Goal: Task Accomplishment & Management: Manage account settings

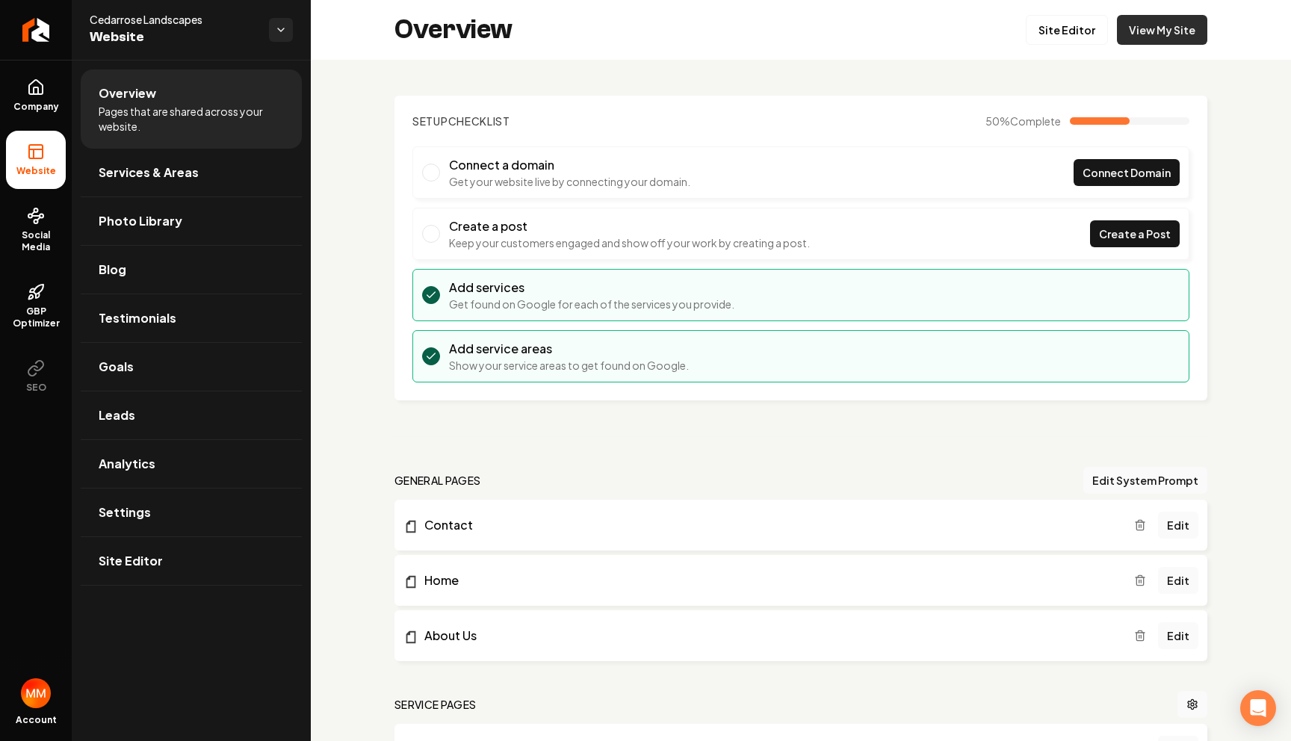
click at [1153, 34] on link "View My Site" at bounding box center [1162, 30] width 90 height 30
click at [145, 231] on link "Photo Library" at bounding box center [191, 221] width 221 height 48
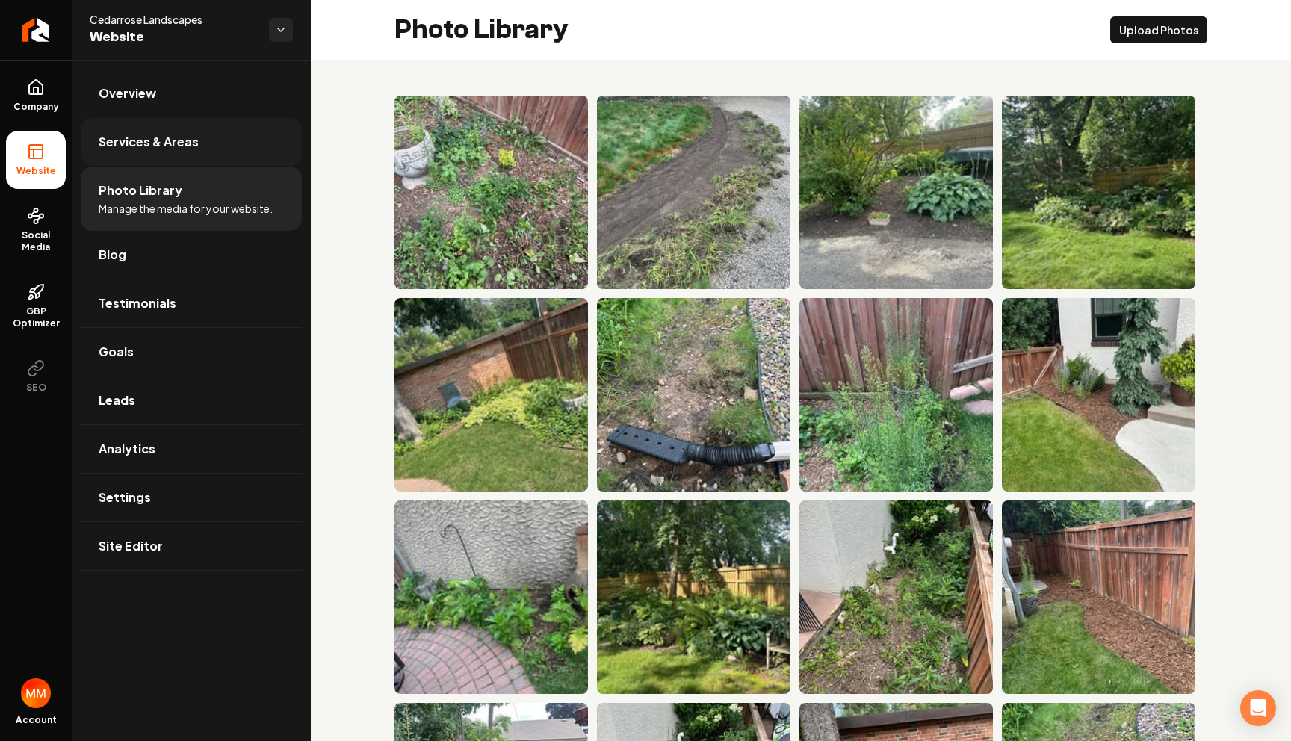
click at [129, 138] on span "Services & Areas" at bounding box center [149, 142] width 100 height 18
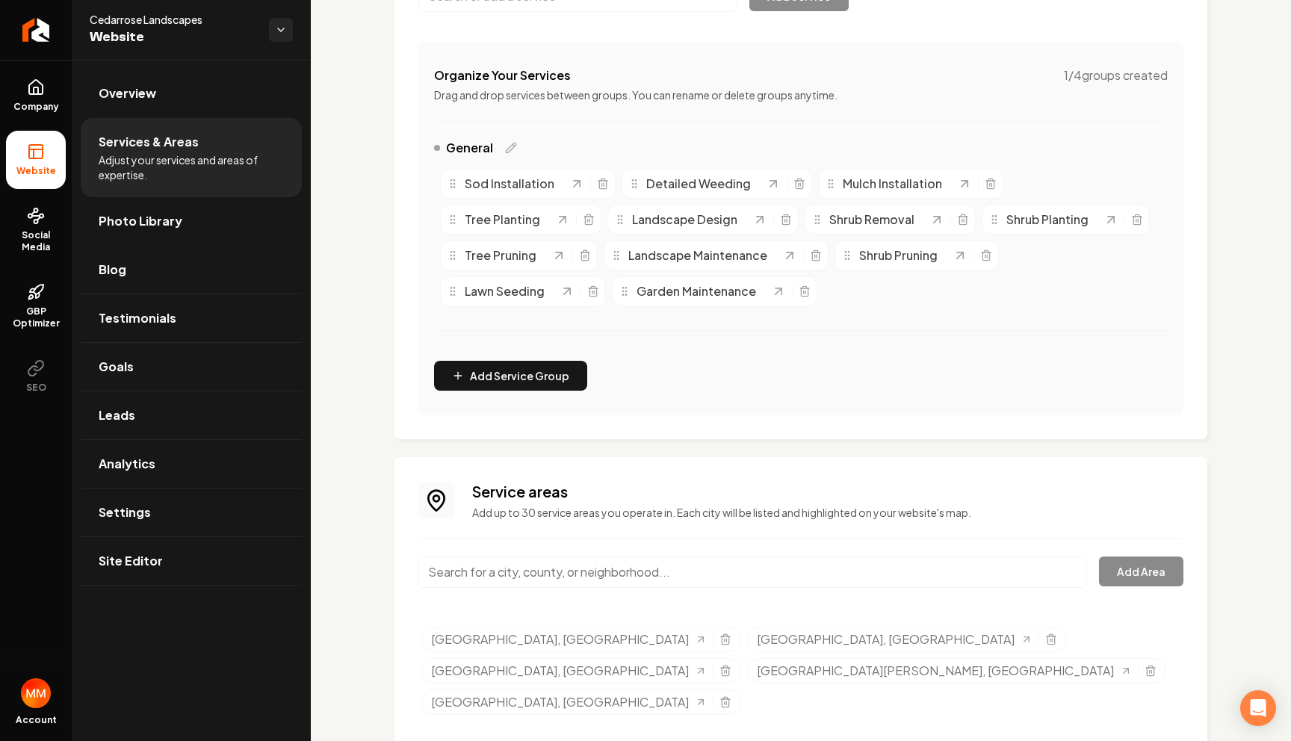
scroll to position [259, 0]
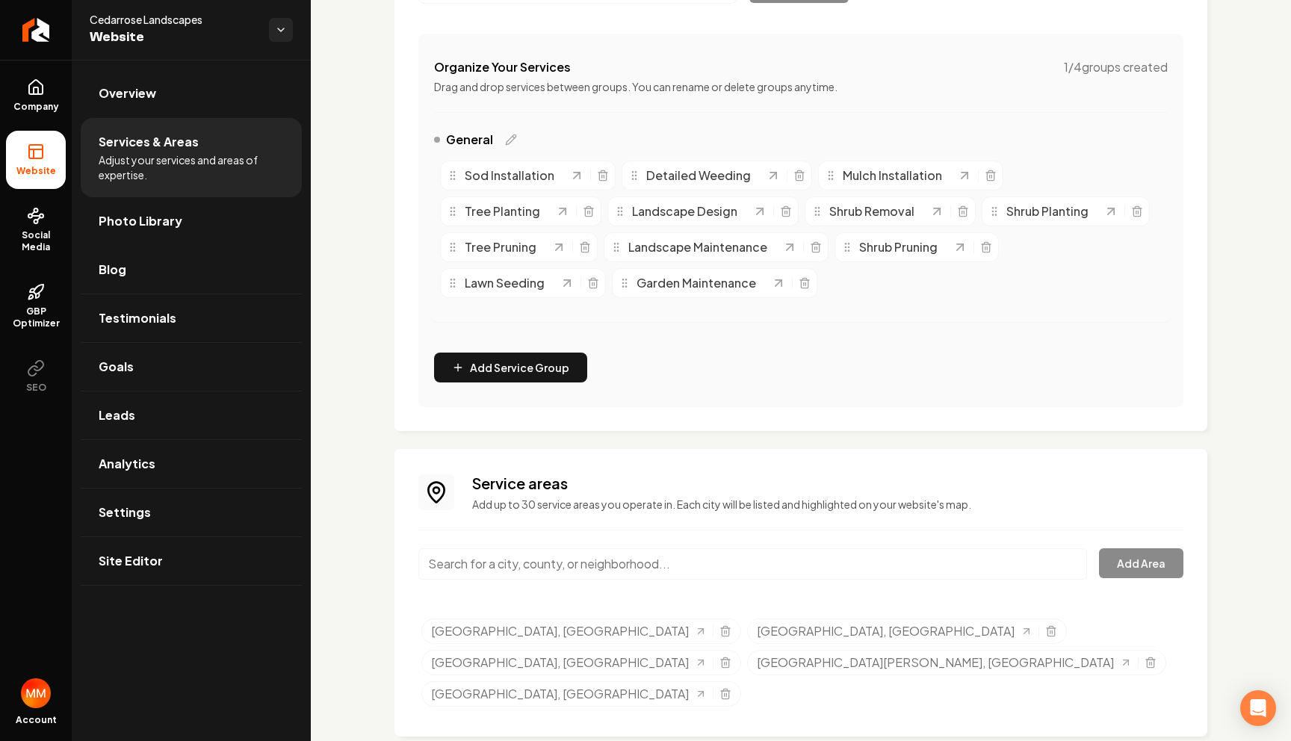
click at [636, 562] on input "Main content area" at bounding box center [752, 563] width 669 height 31
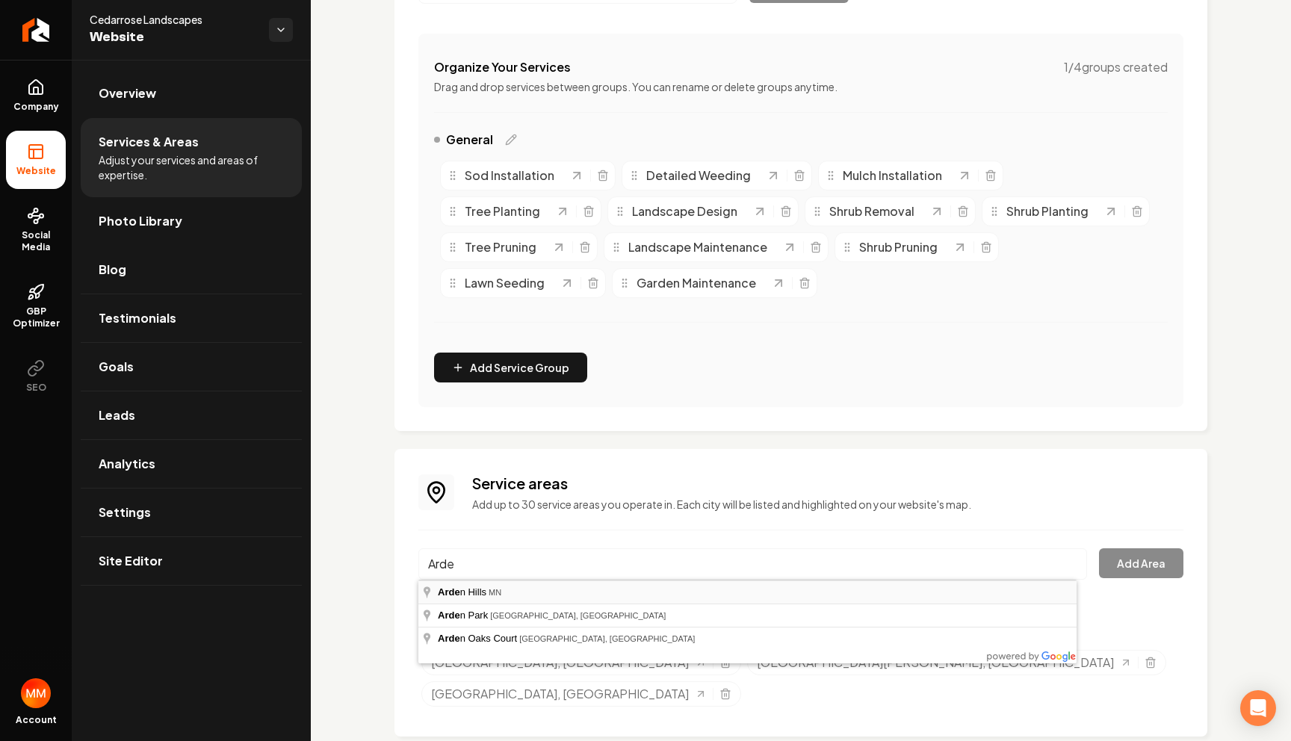
type input "[GEOGRAPHIC_DATA], [GEOGRAPHIC_DATA]"
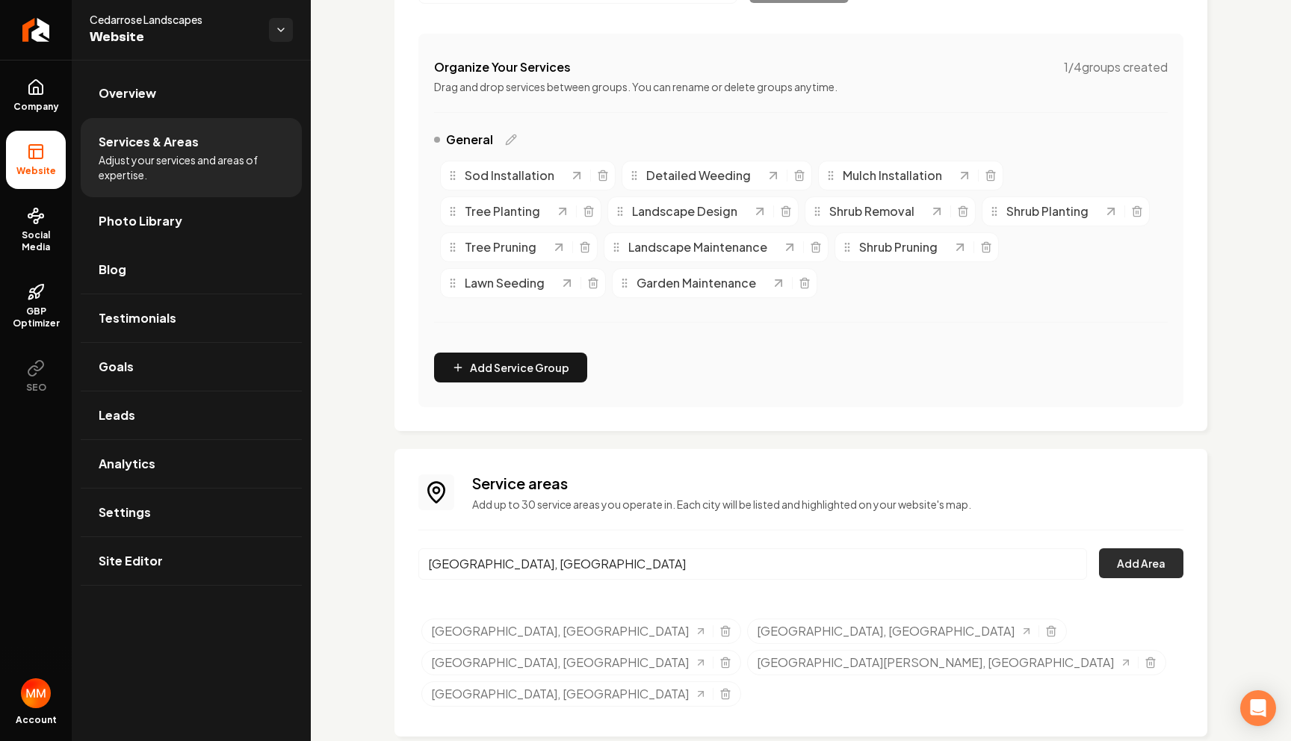
click at [1158, 560] on button "Add Area" at bounding box center [1141, 563] width 84 height 30
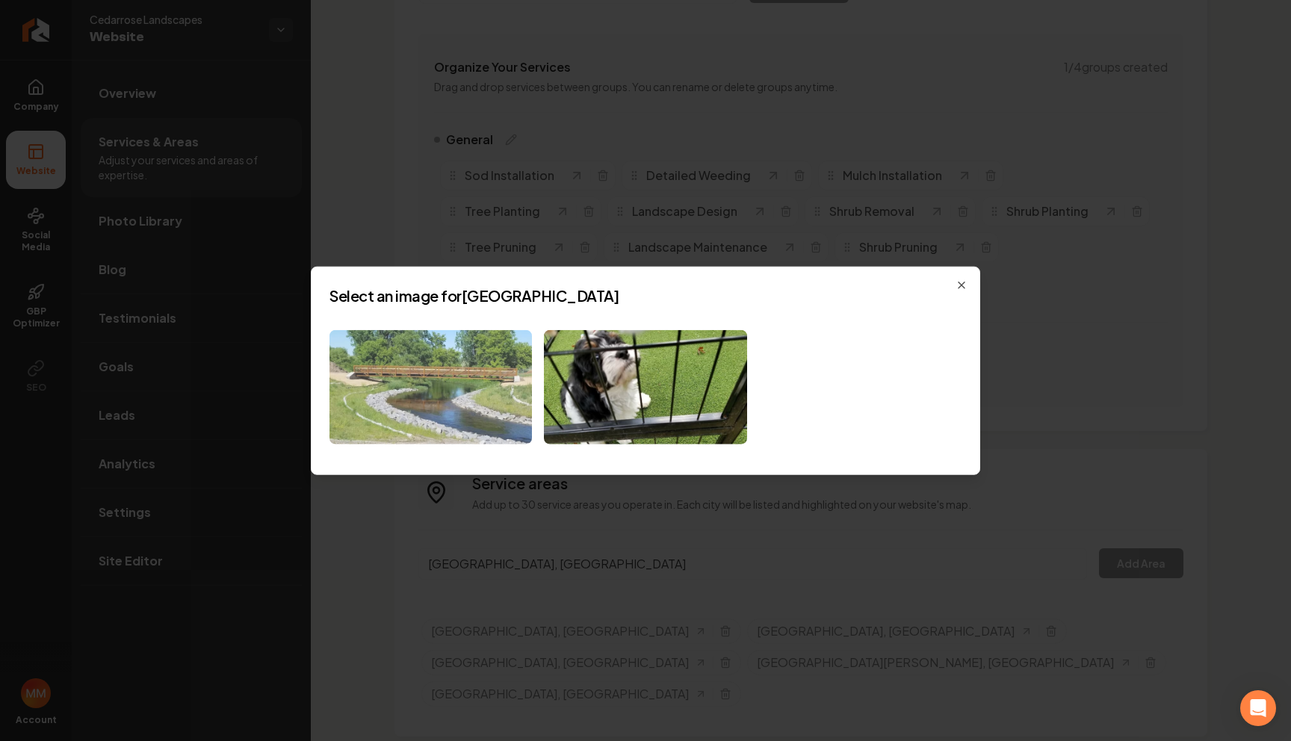
click at [453, 403] on img at bounding box center [431, 387] width 202 height 114
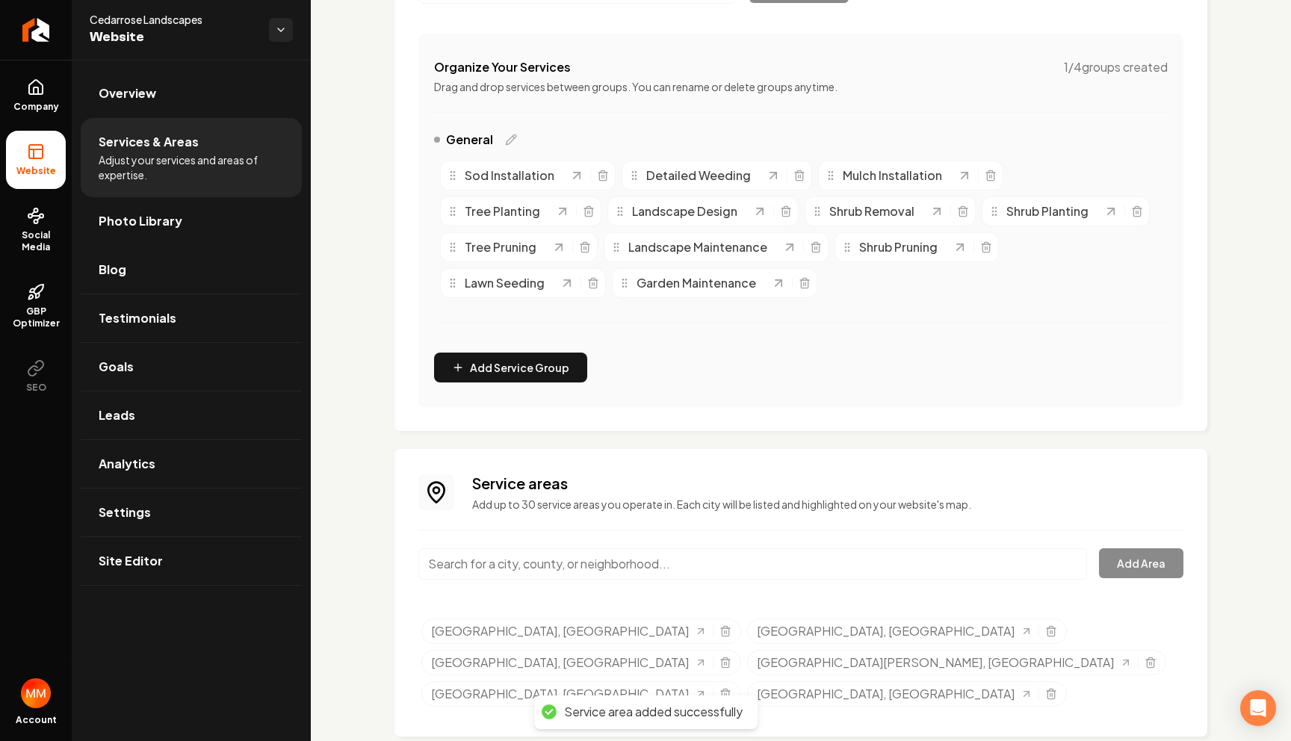
click at [622, 567] on input "Main content area" at bounding box center [752, 563] width 669 height 31
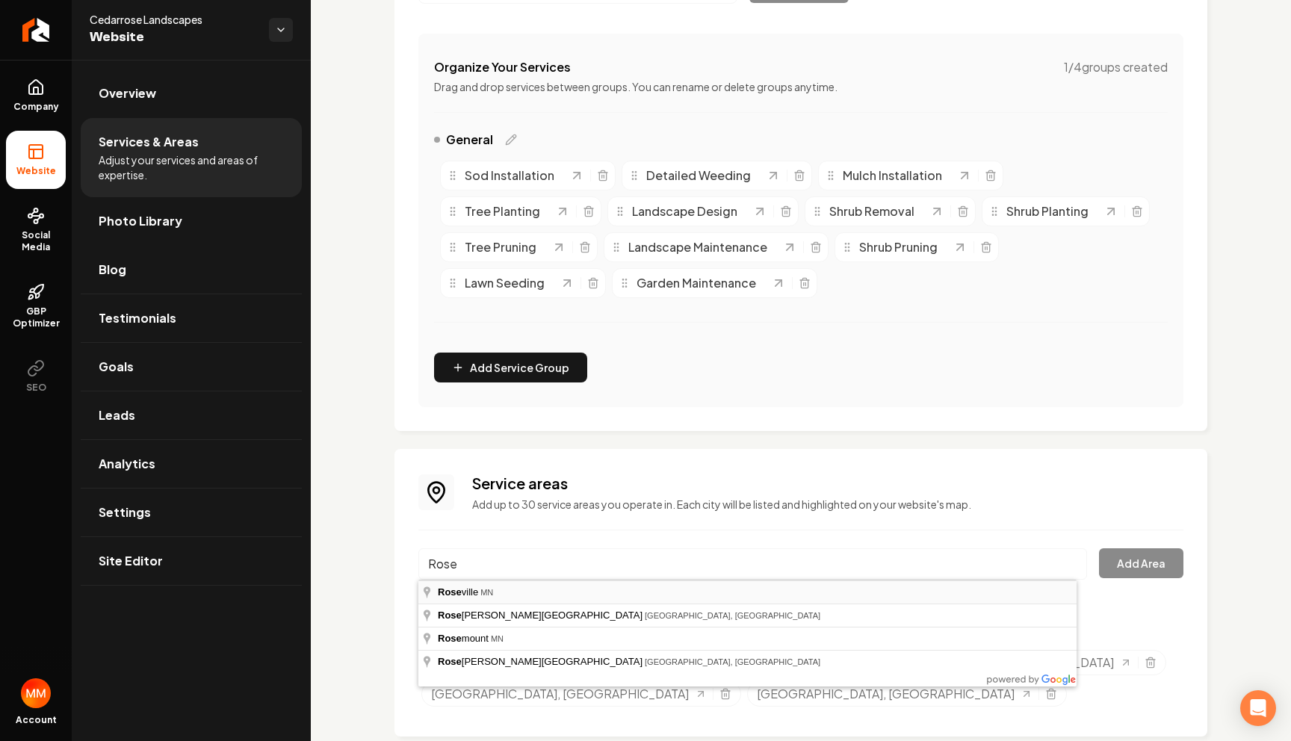
type input "[GEOGRAPHIC_DATA], [GEOGRAPHIC_DATA]"
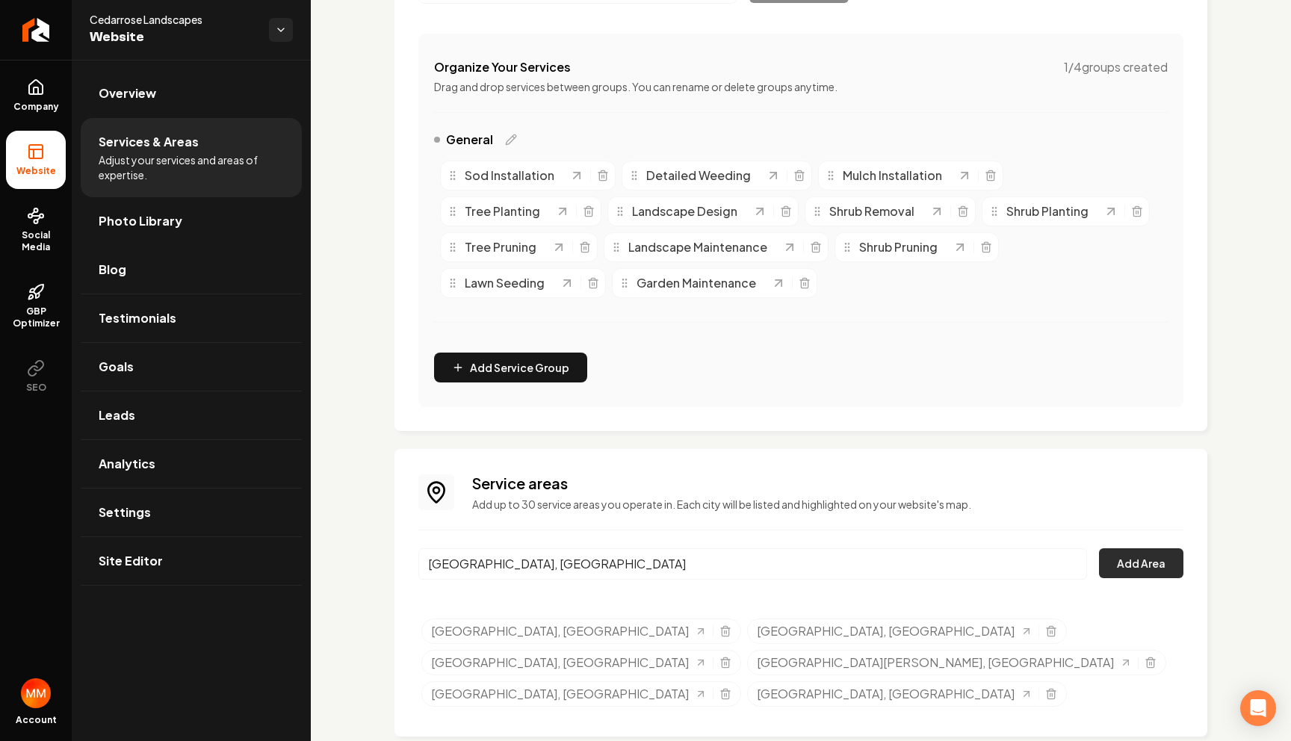
click at [1146, 563] on button "Add Area" at bounding box center [1141, 563] width 84 height 30
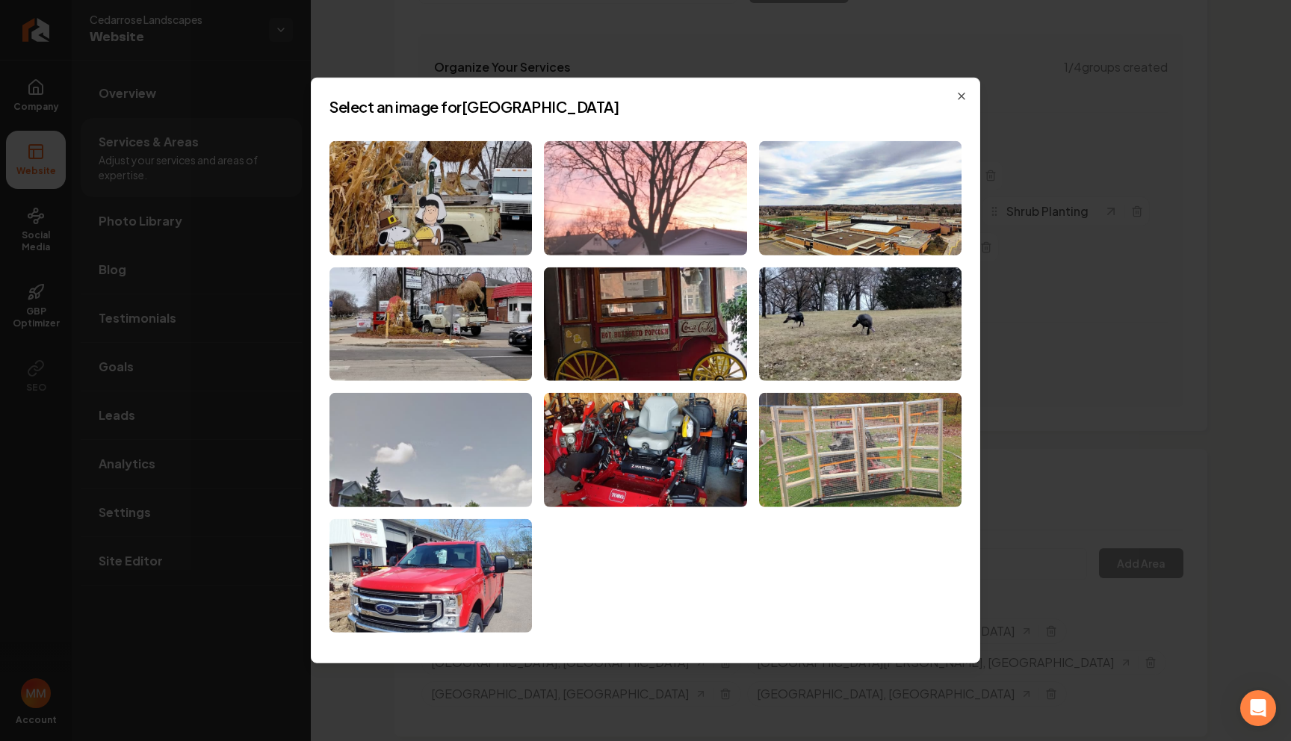
click at [652, 208] on img at bounding box center [645, 198] width 202 height 114
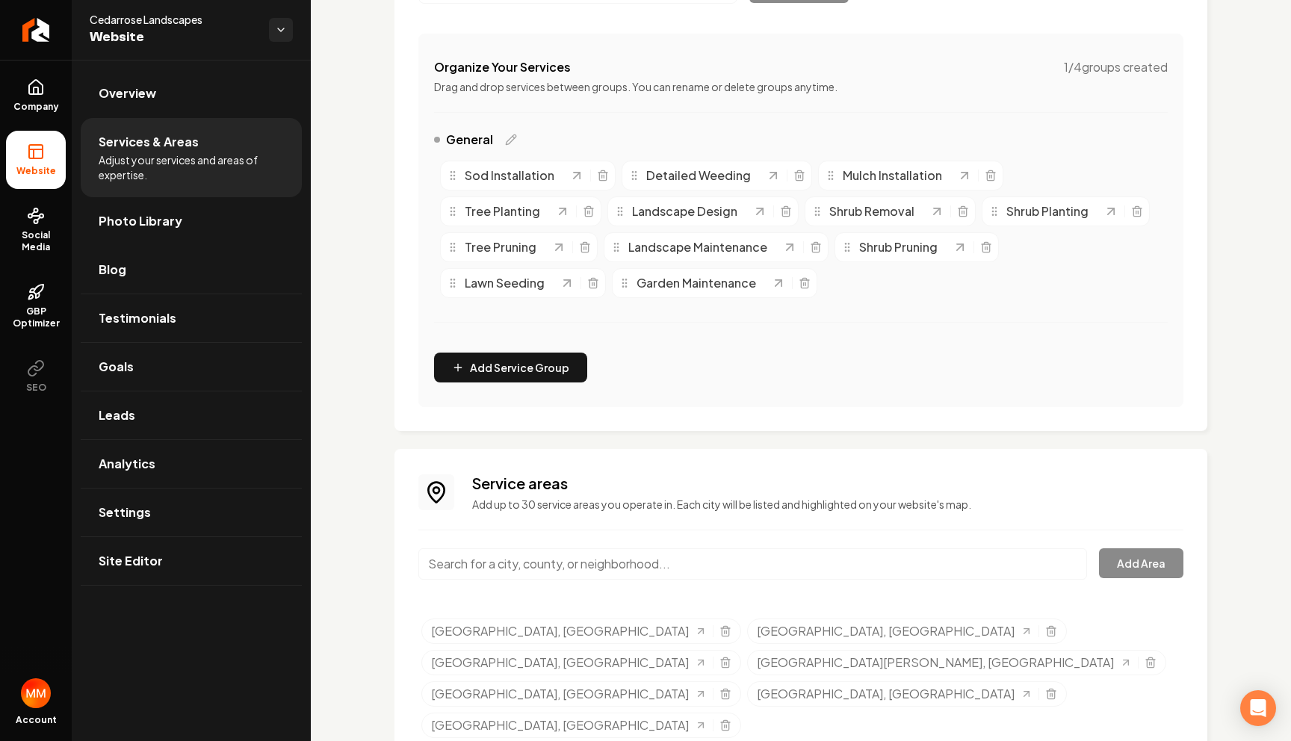
click at [806, 572] on input "Main content area" at bounding box center [752, 563] width 669 height 31
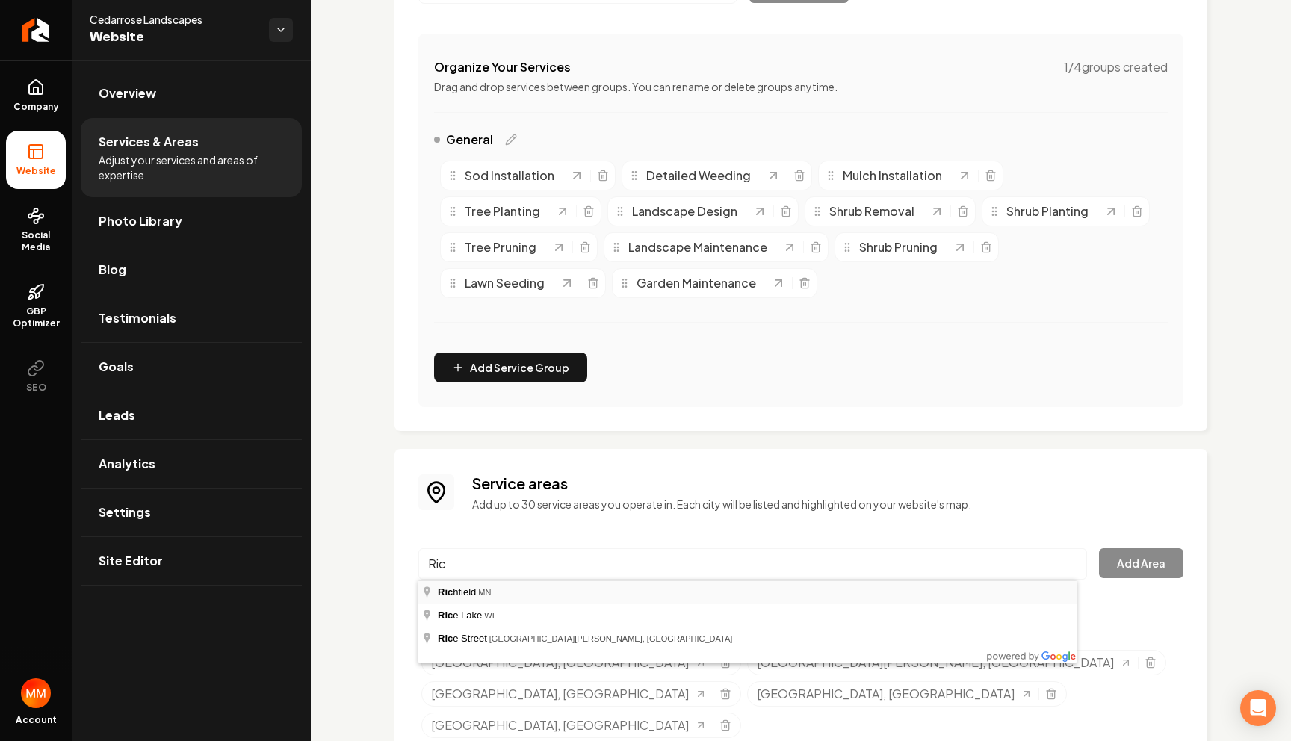
type input "[GEOGRAPHIC_DATA], [GEOGRAPHIC_DATA]"
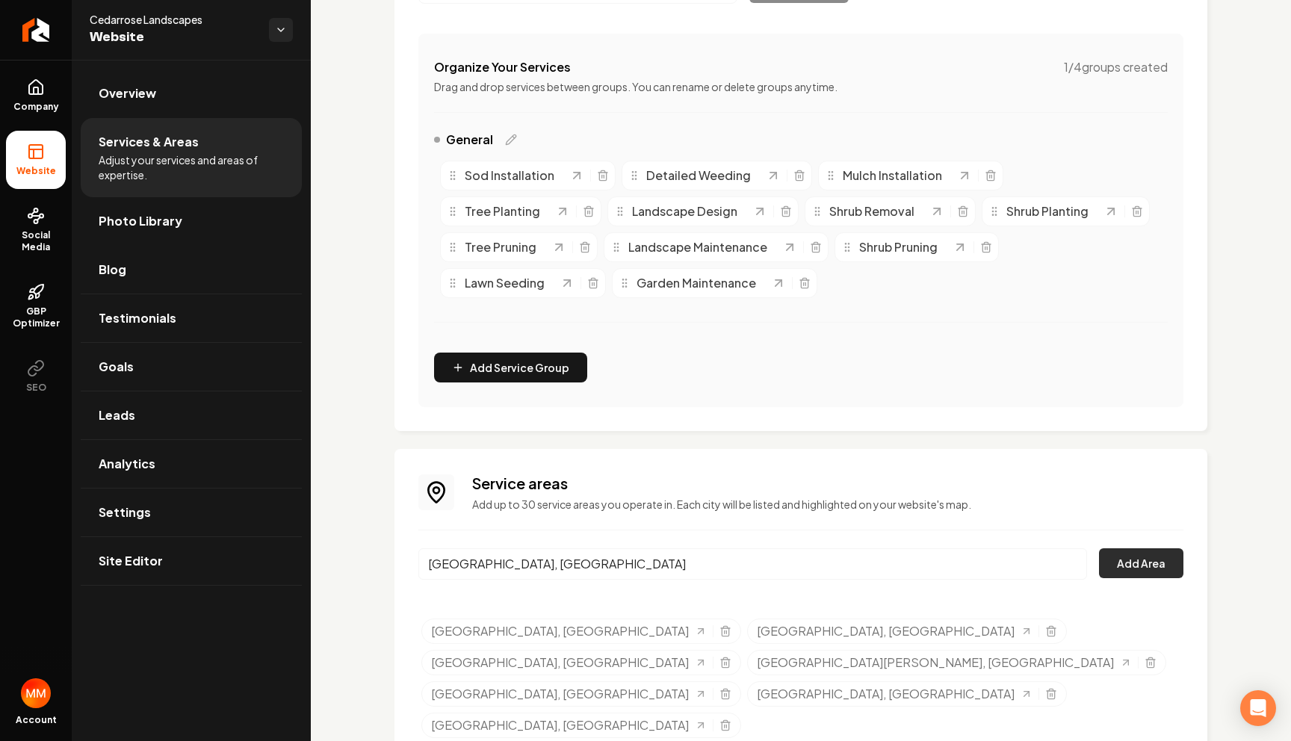
click at [1125, 551] on button "Add Area" at bounding box center [1141, 563] width 84 height 30
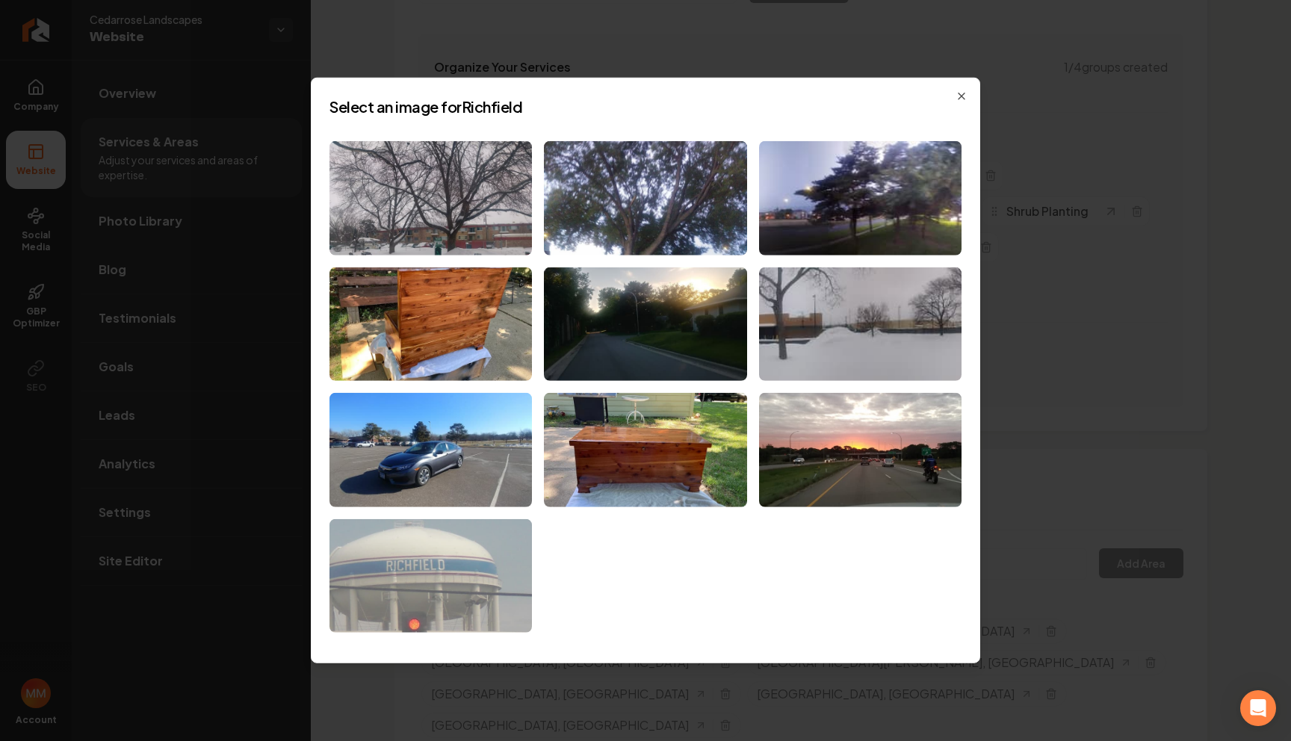
click at [437, 587] on img at bounding box center [431, 576] width 202 height 114
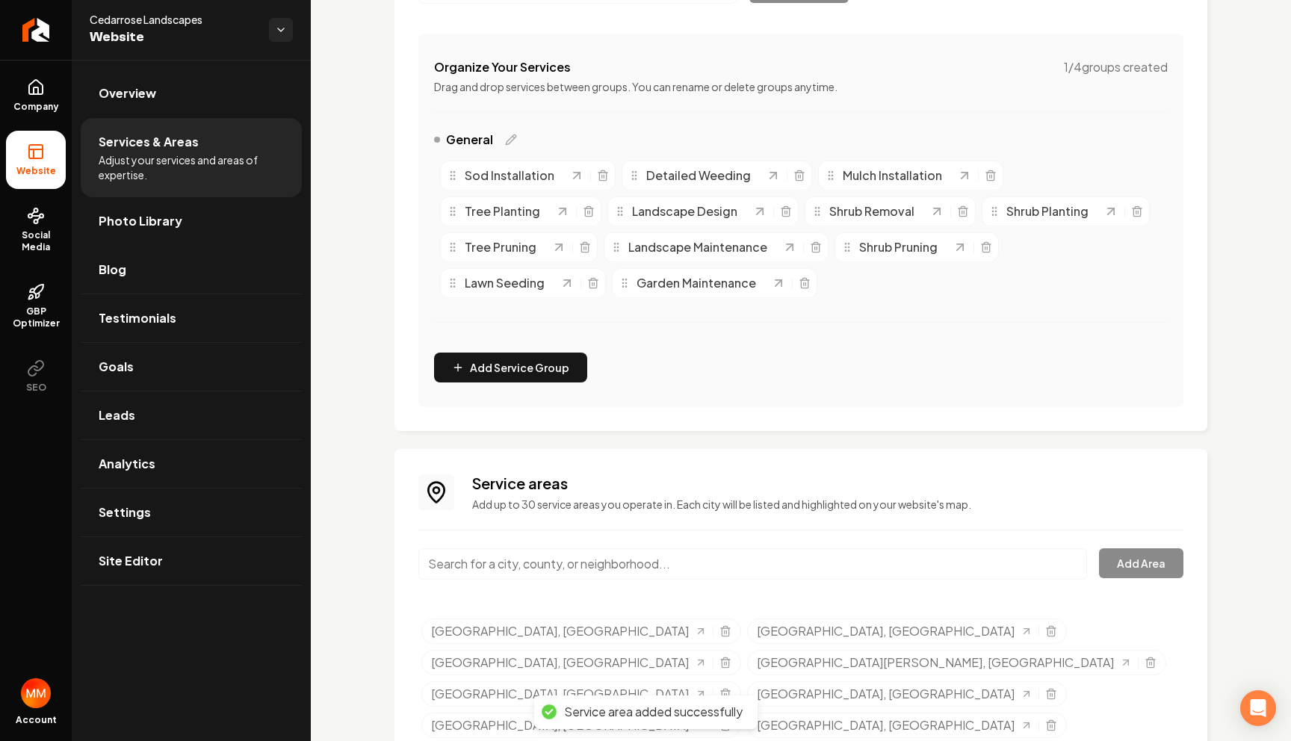
click at [788, 554] on input "Main content area" at bounding box center [752, 563] width 669 height 31
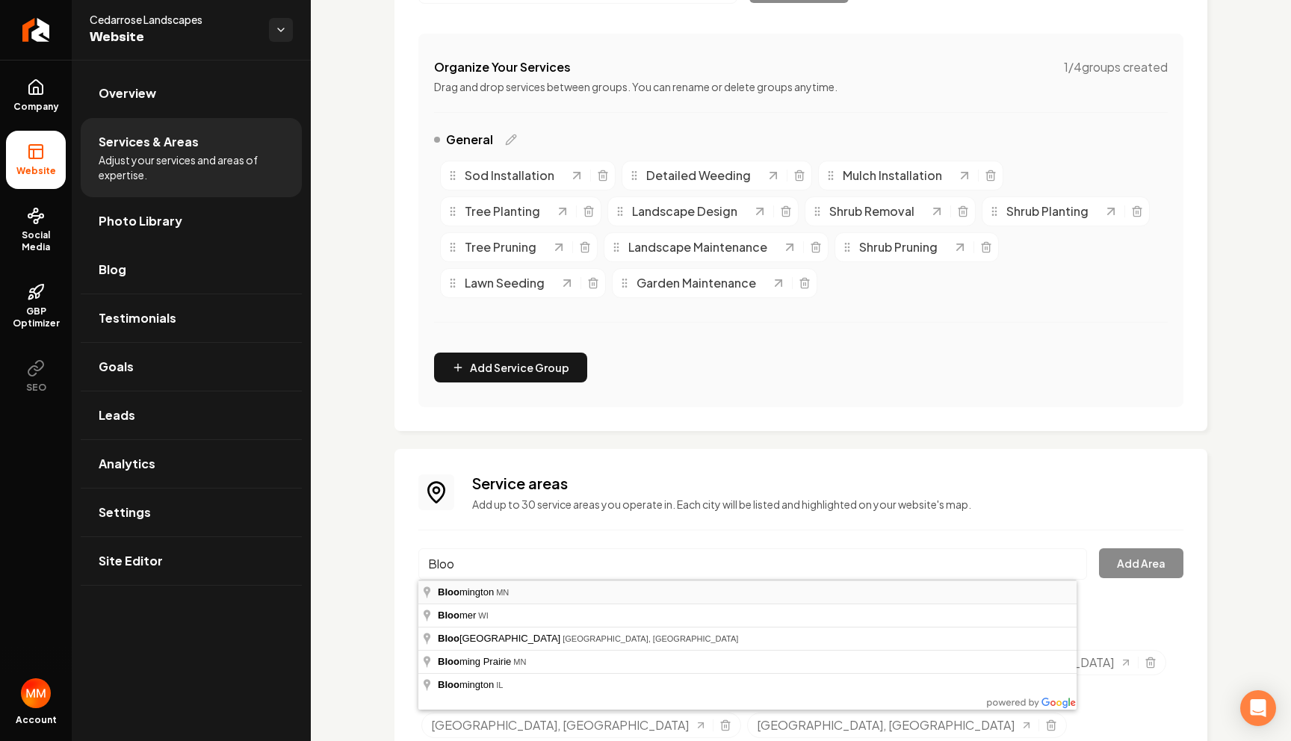
type input "[GEOGRAPHIC_DATA], [GEOGRAPHIC_DATA]"
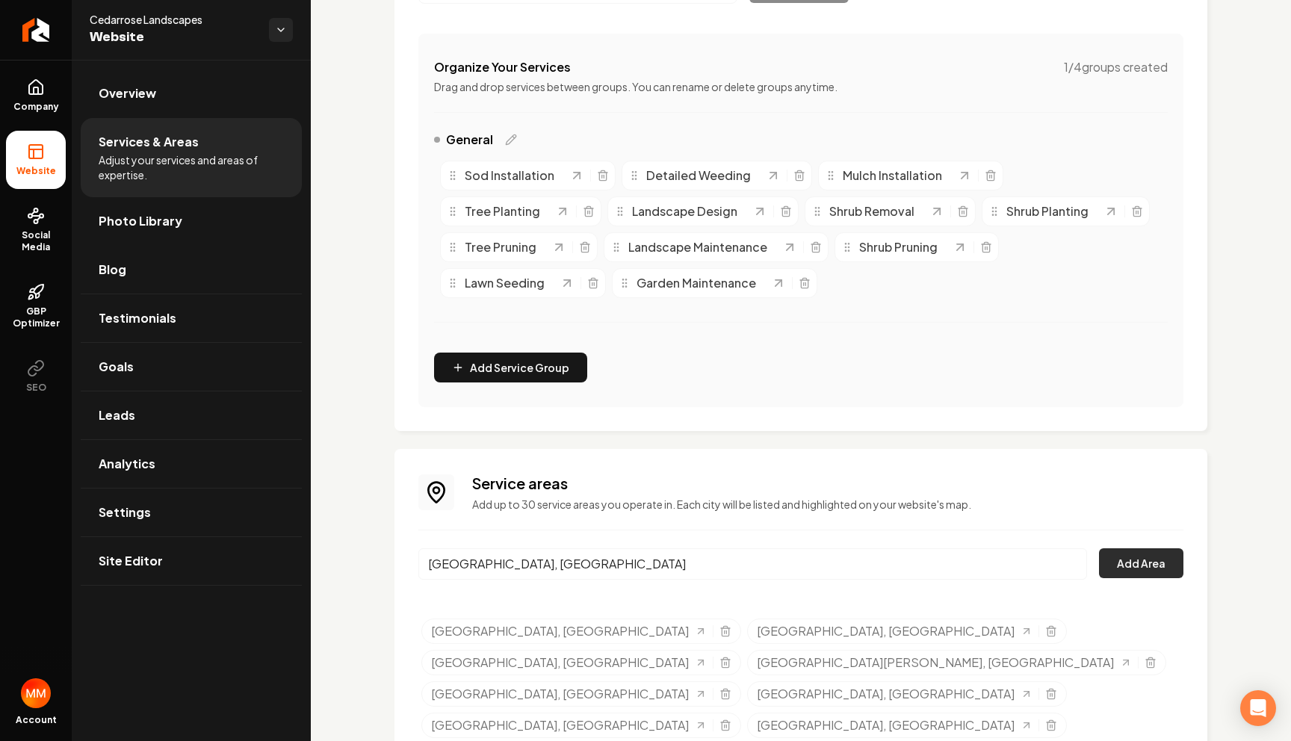
click at [1156, 566] on button "Add Area" at bounding box center [1141, 563] width 84 height 30
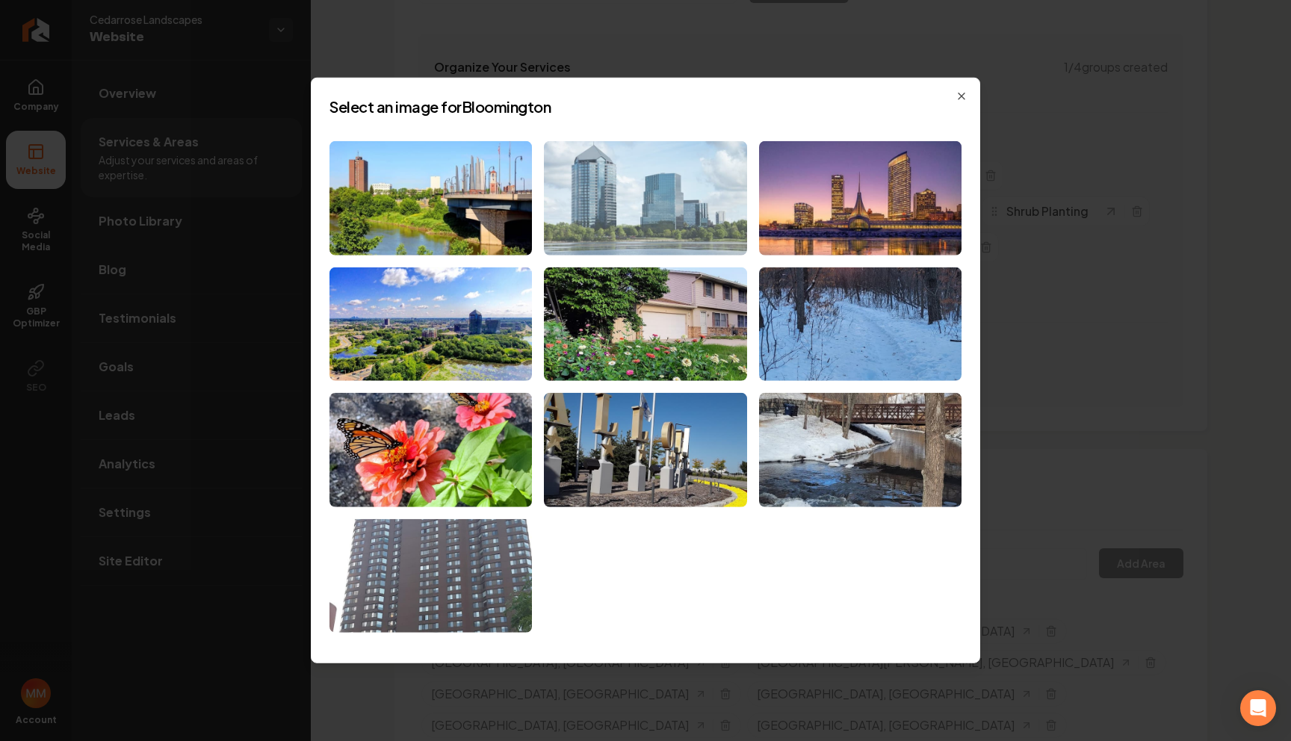
click at [661, 211] on img at bounding box center [645, 198] width 202 height 114
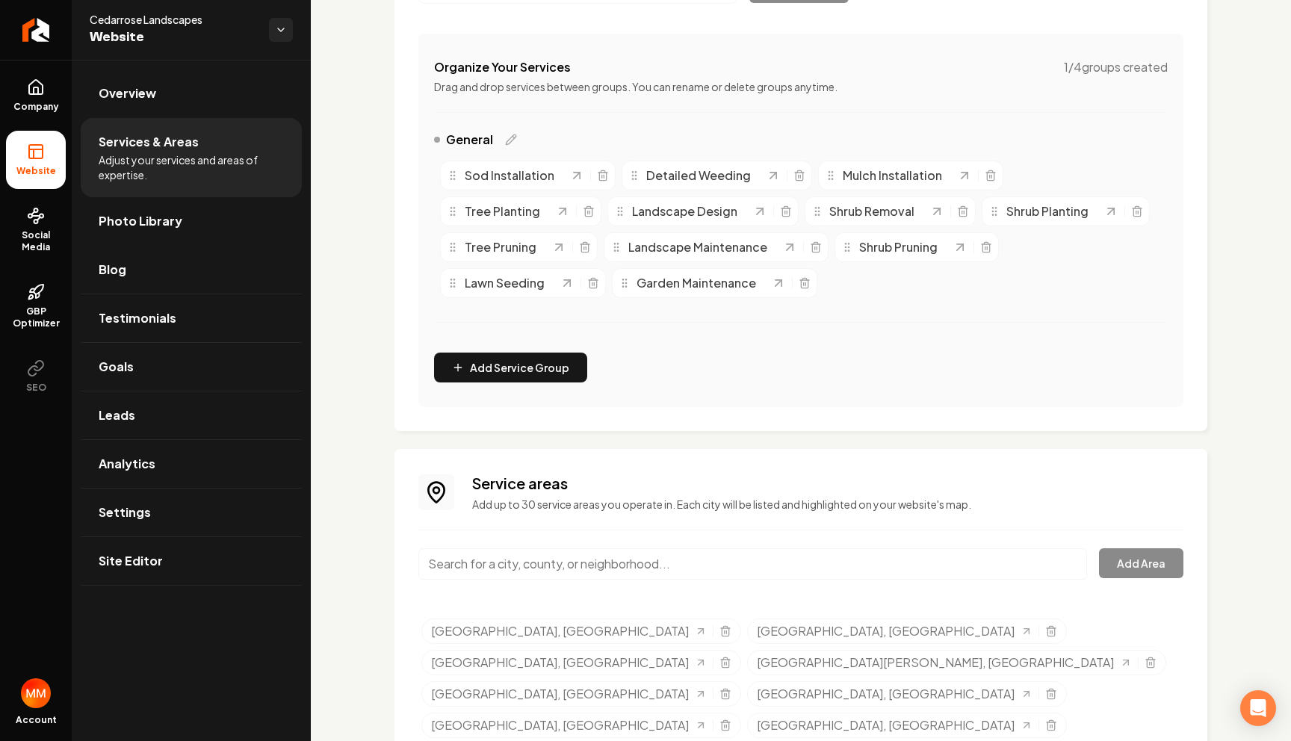
click at [650, 569] on input "Main content area" at bounding box center [752, 563] width 669 height 31
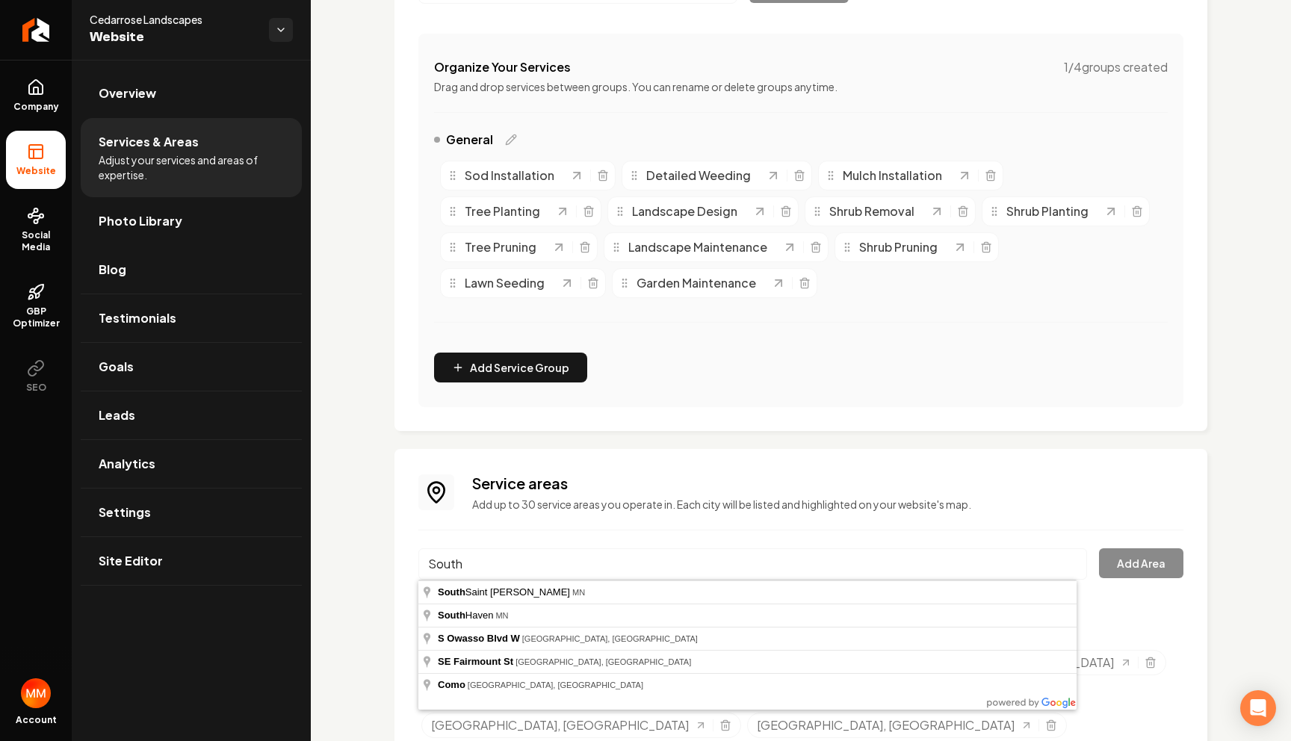
type input "[GEOGRAPHIC_DATA][PERSON_NAME], [GEOGRAPHIC_DATA]"
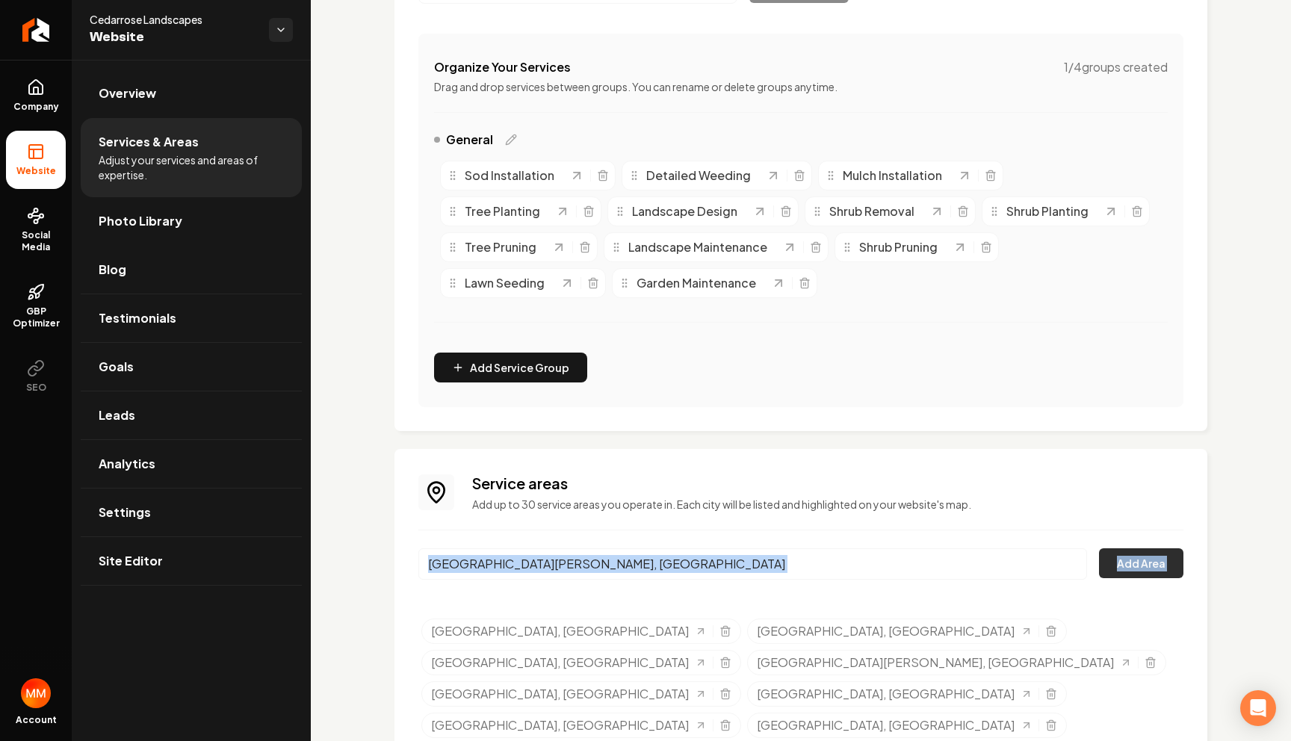
click at [1159, 562] on button "Add Area" at bounding box center [1141, 563] width 84 height 30
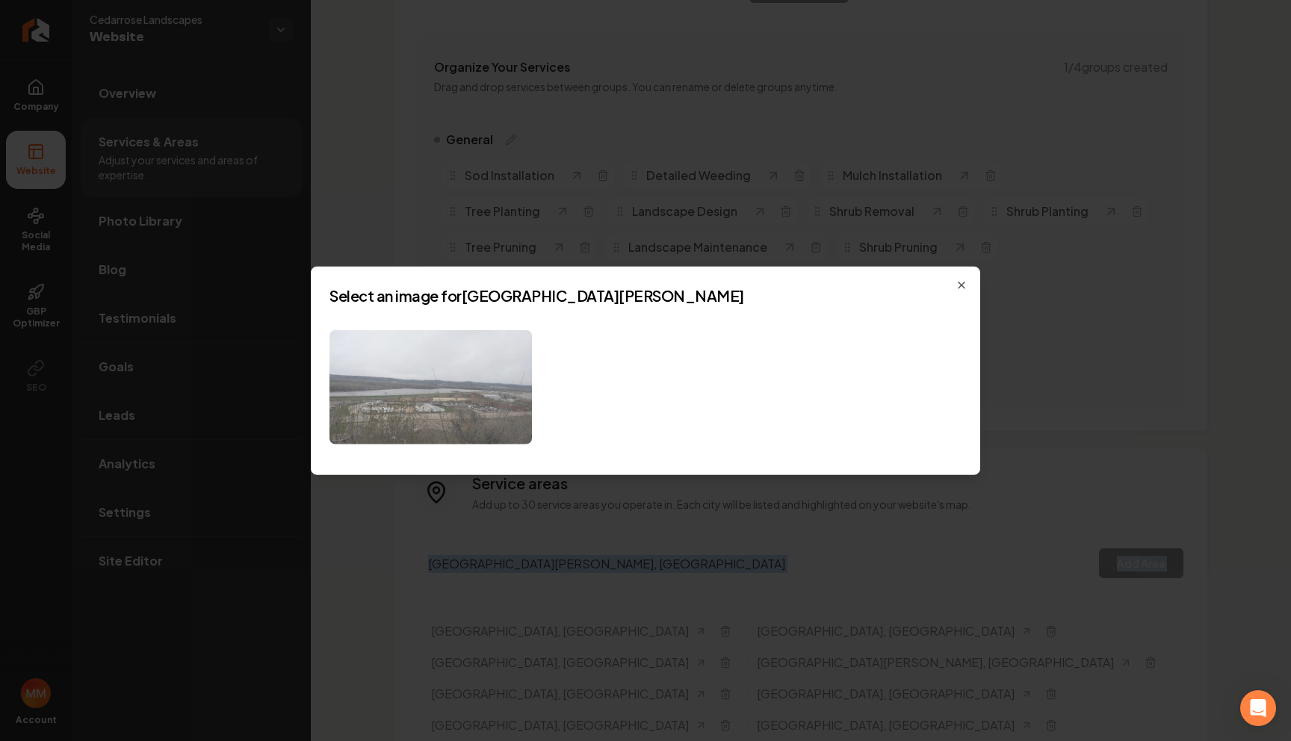
click at [494, 407] on img at bounding box center [431, 387] width 202 height 114
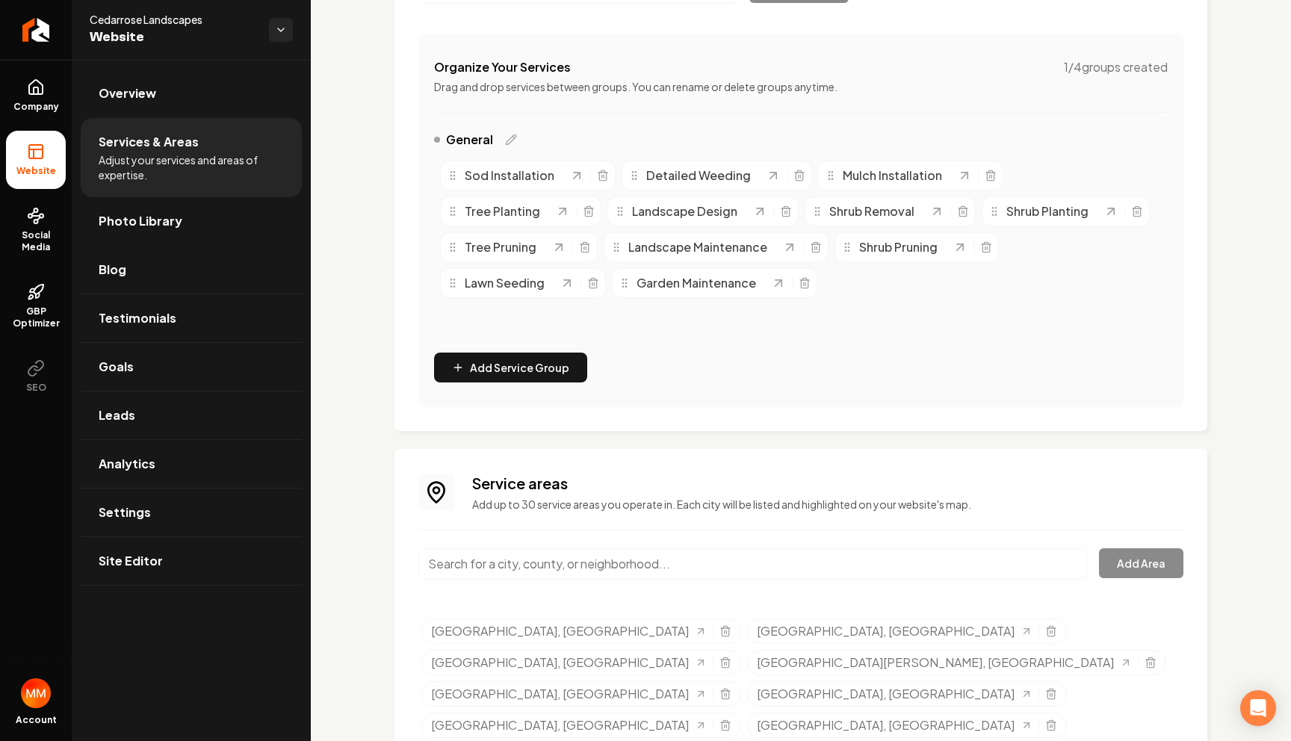
click at [919, 555] on input "Main content area" at bounding box center [752, 563] width 669 height 31
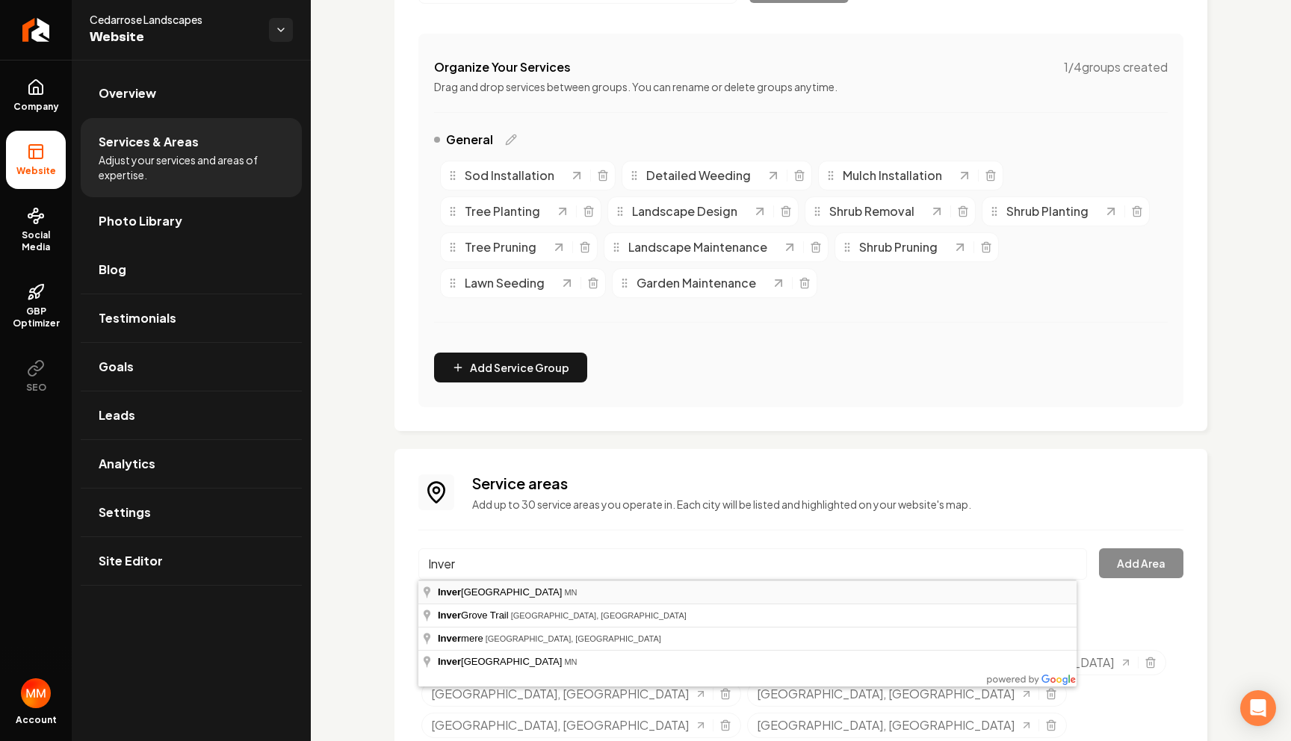
type input "[GEOGRAPHIC_DATA], [GEOGRAPHIC_DATA]"
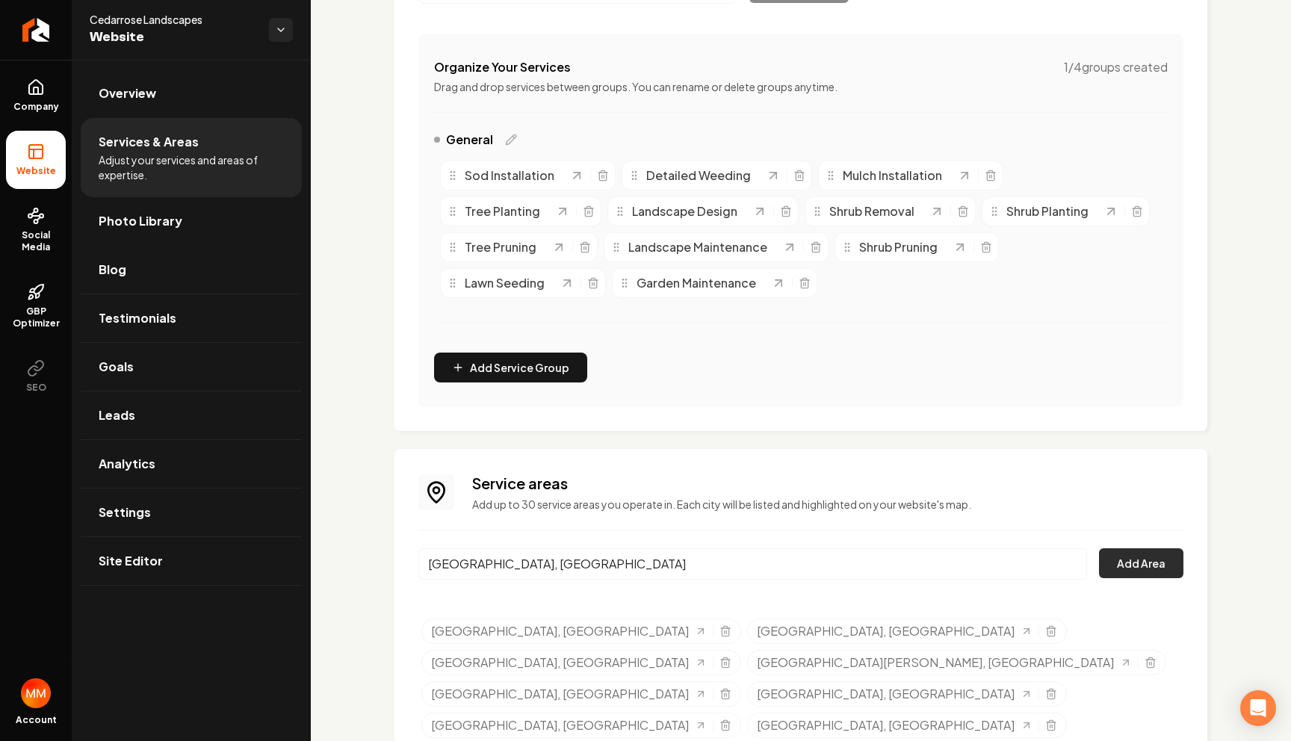
click at [1161, 564] on button "Add Area" at bounding box center [1141, 563] width 84 height 30
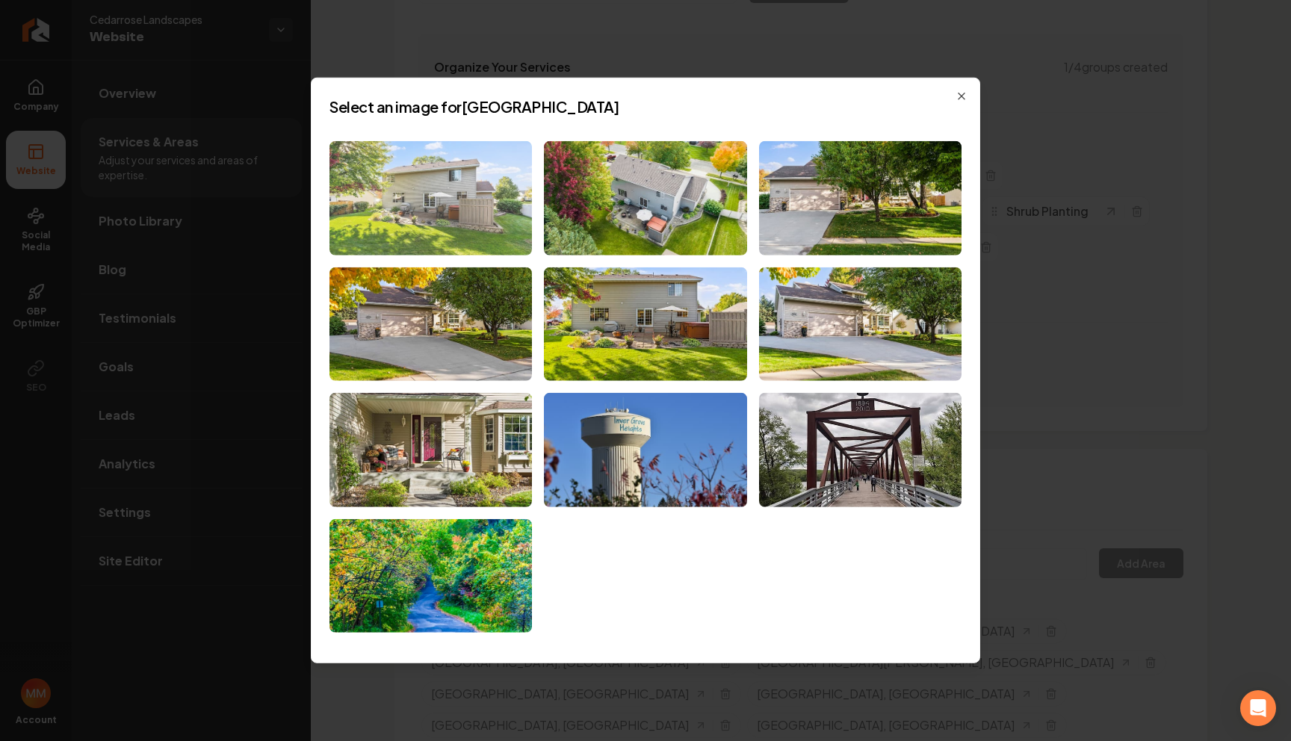
click at [397, 194] on img at bounding box center [431, 198] width 202 height 114
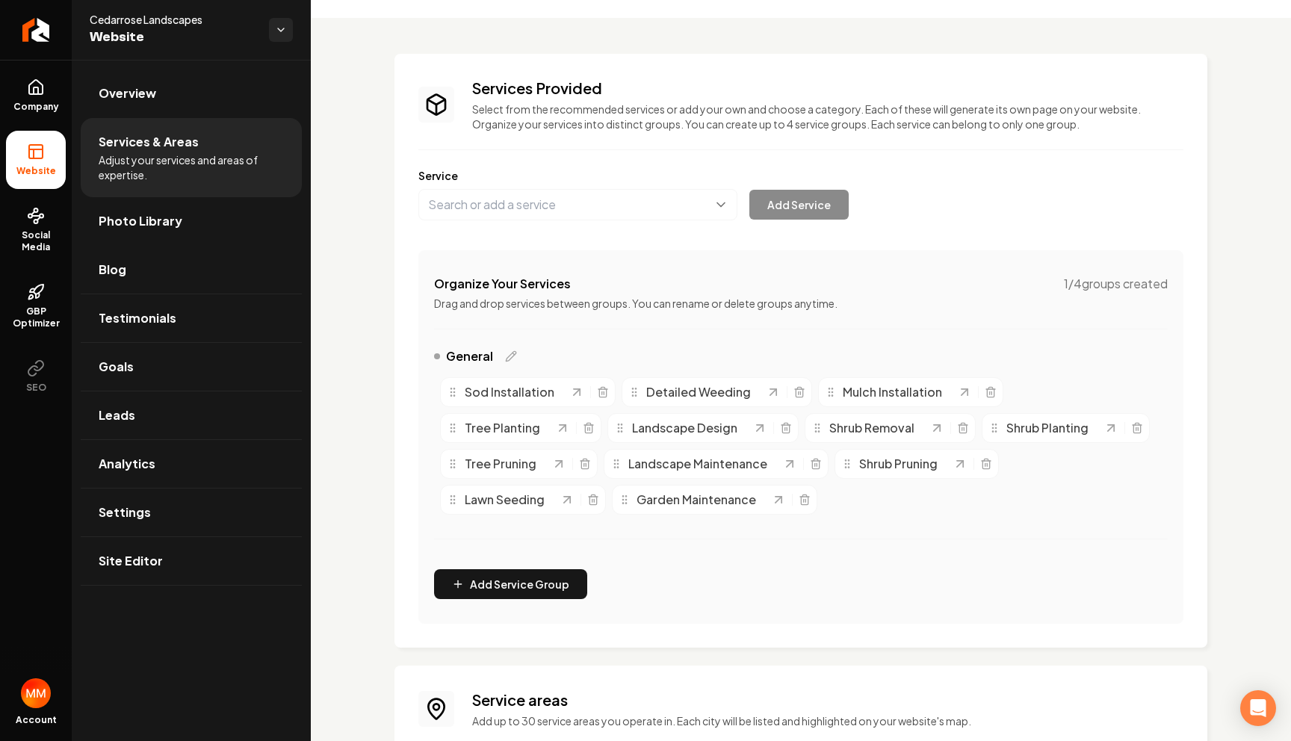
scroll to position [0, 0]
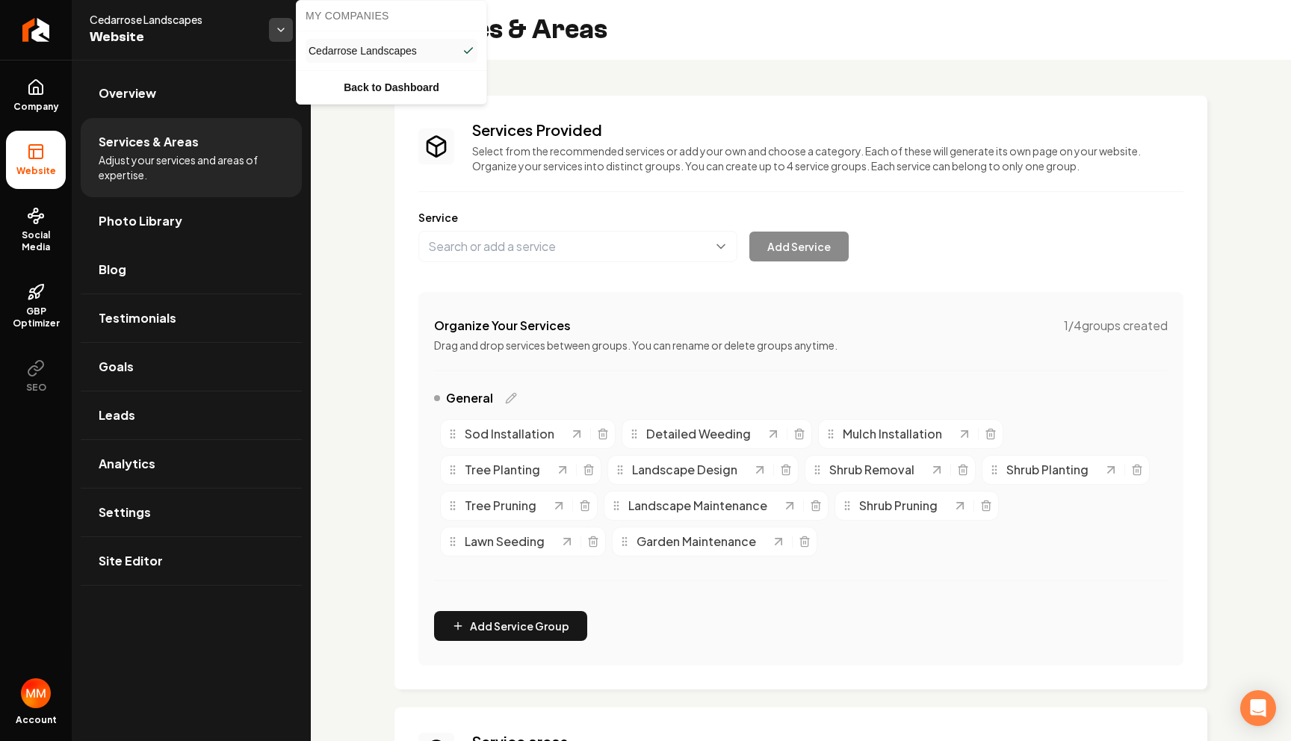
click at [278, 32] on html "Company Website Social Media GBP Optimizer SEO Account Cedarrose Landscapes Web…" at bounding box center [645, 370] width 1291 height 741
click at [245, 105] on html "Company Website Social Media GBP Optimizer SEO Account Cedarrose Landscapes Web…" at bounding box center [645, 370] width 1291 height 741
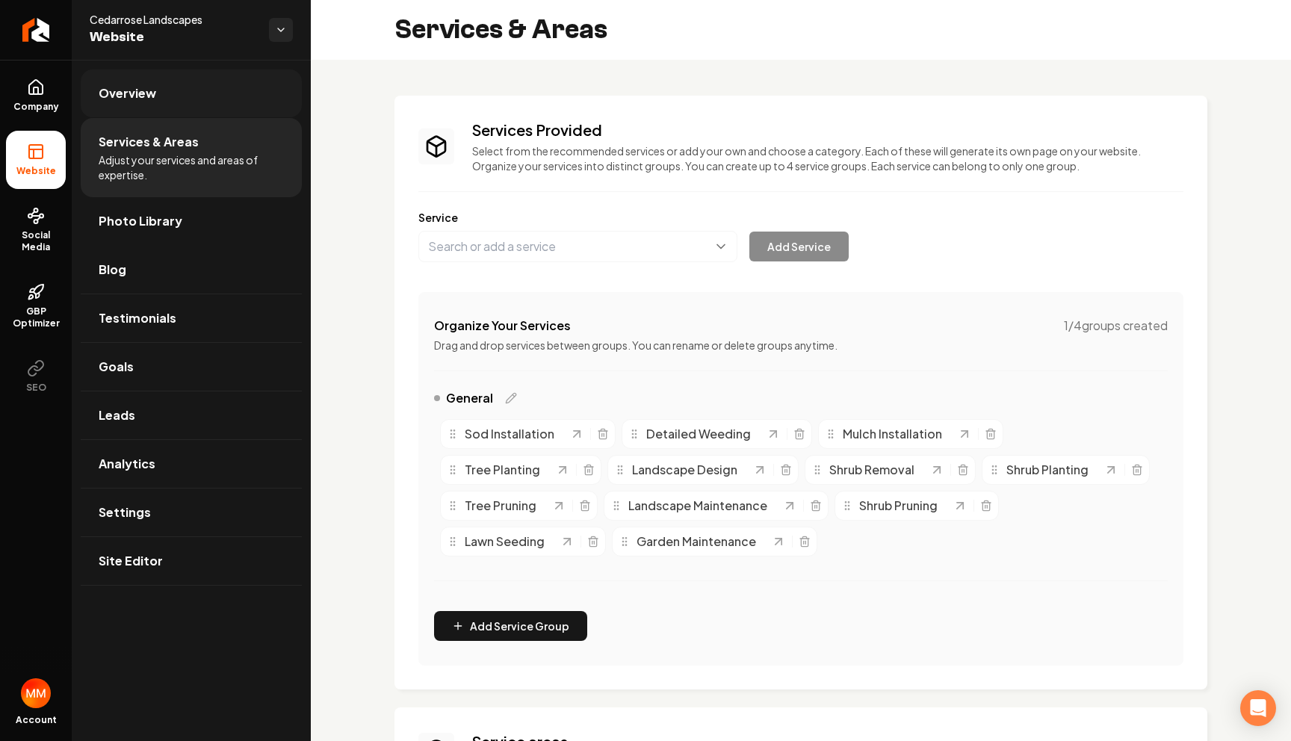
click at [220, 101] on link "Overview" at bounding box center [191, 93] width 221 height 48
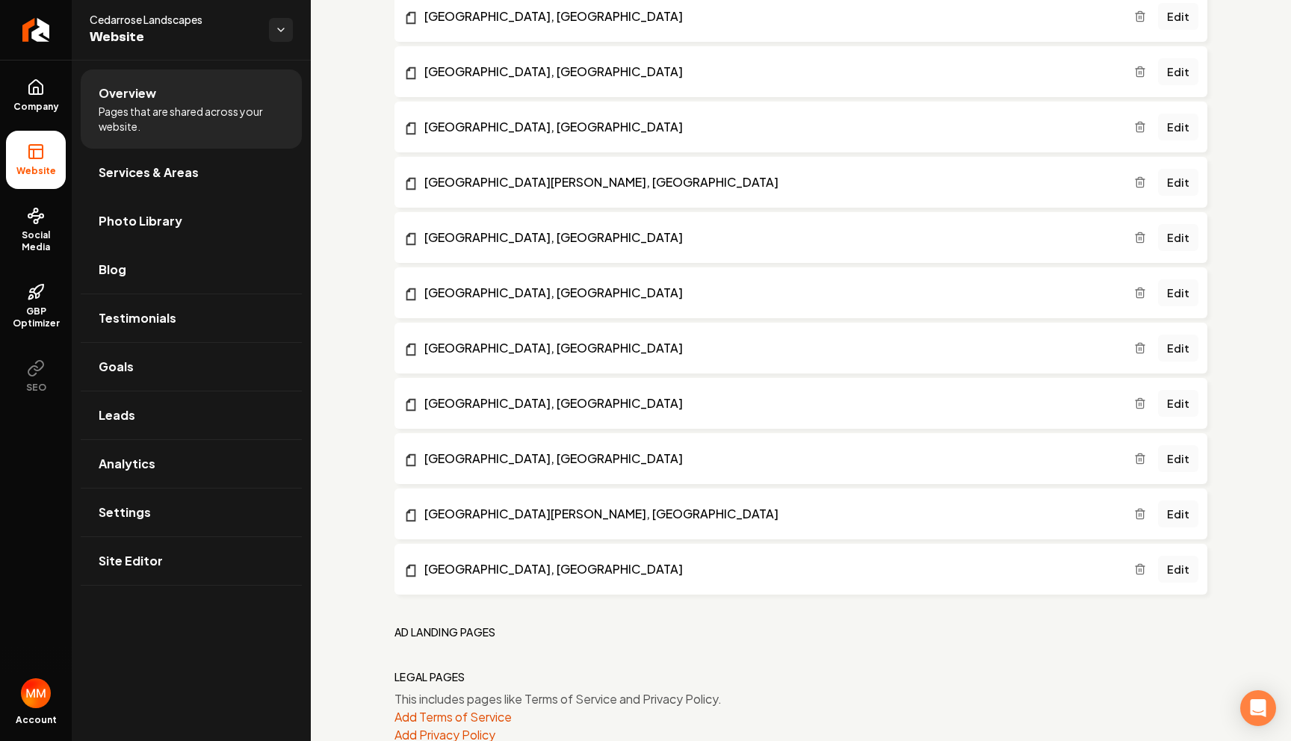
scroll to position [1494, 0]
